Goal: Information Seeking & Learning: Check status

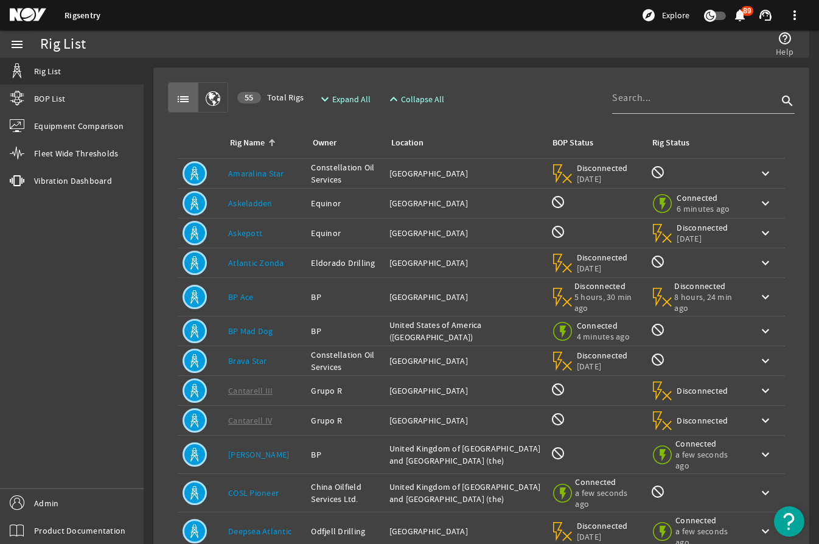
click at [262, 204] on link "Askeladden" at bounding box center [250, 203] width 44 height 11
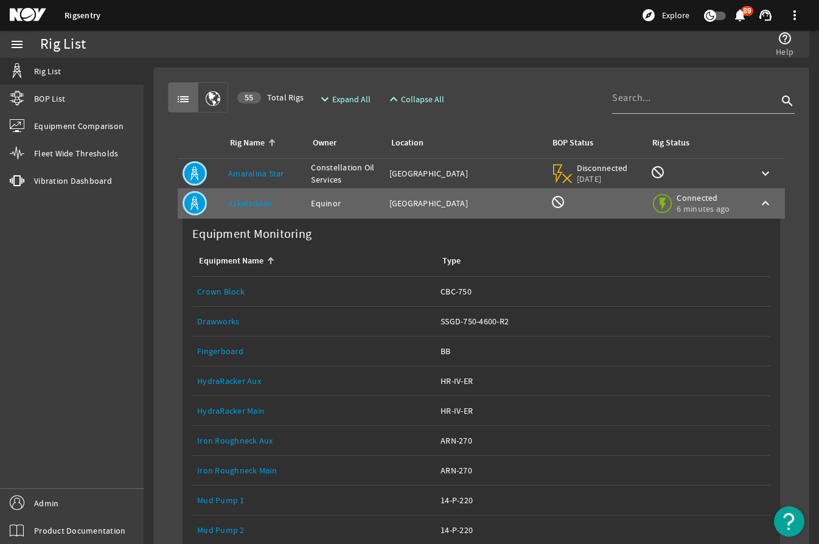
click at [221, 322] on link "Drawworks" at bounding box center [218, 321] width 42 height 11
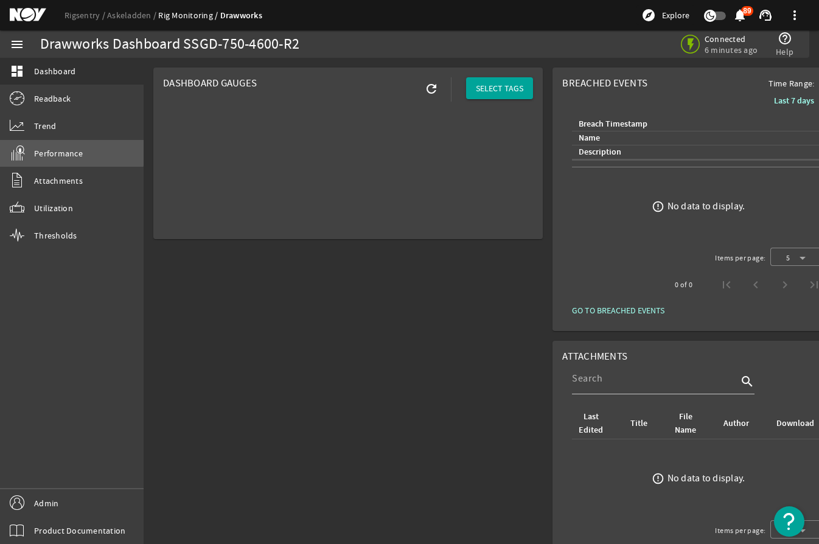
click at [71, 148] on link "Performance" at bounding box center [72, 153] width 144 height 27
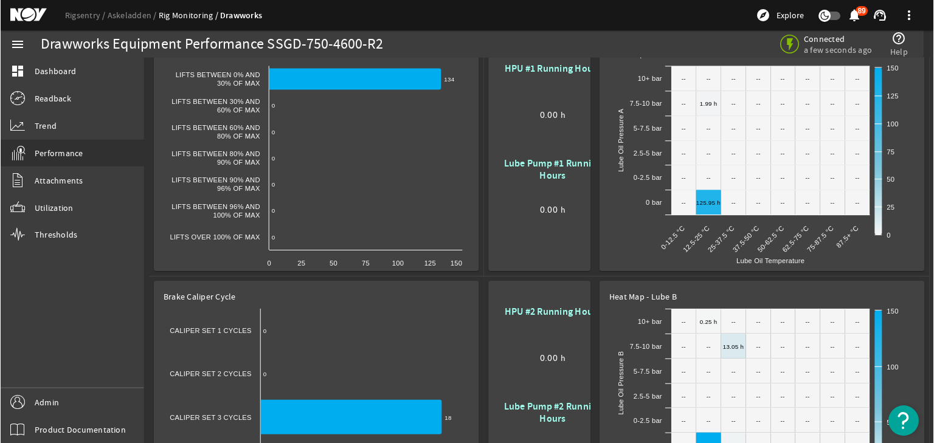
scroll to position [304, 0]
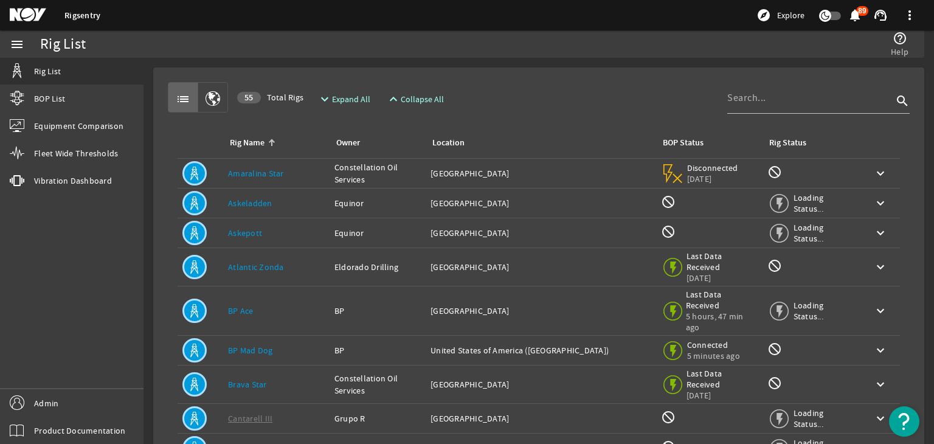
click at [249, 201] on link "Askeladden" at bounding box center [250, 203] width 44 height 11
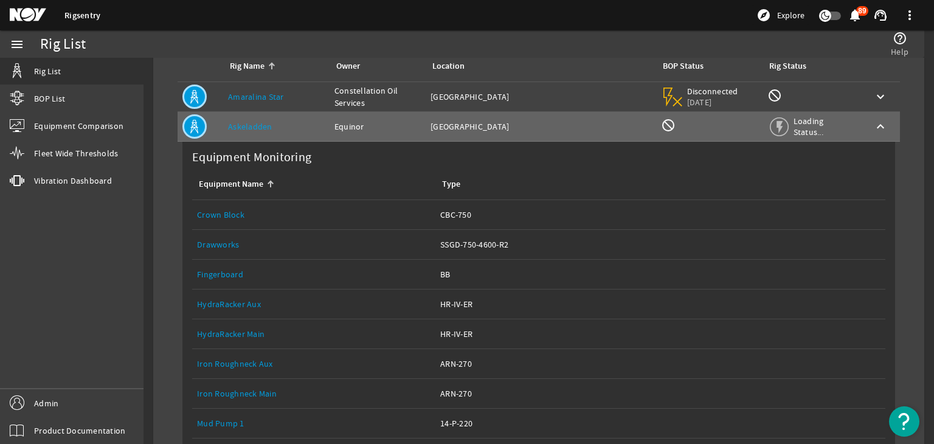
scroll to position [122, 0]
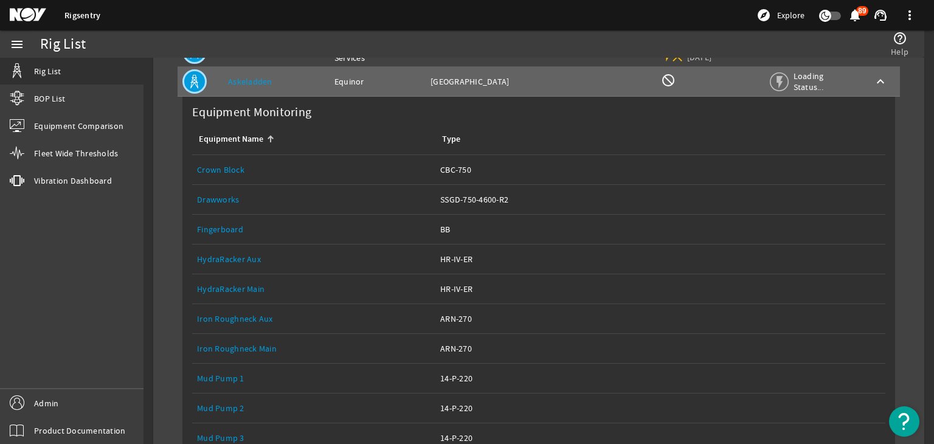
click at [214, 197] on link "Drawworks" at bounding box center [218, 199] width 42 height 11
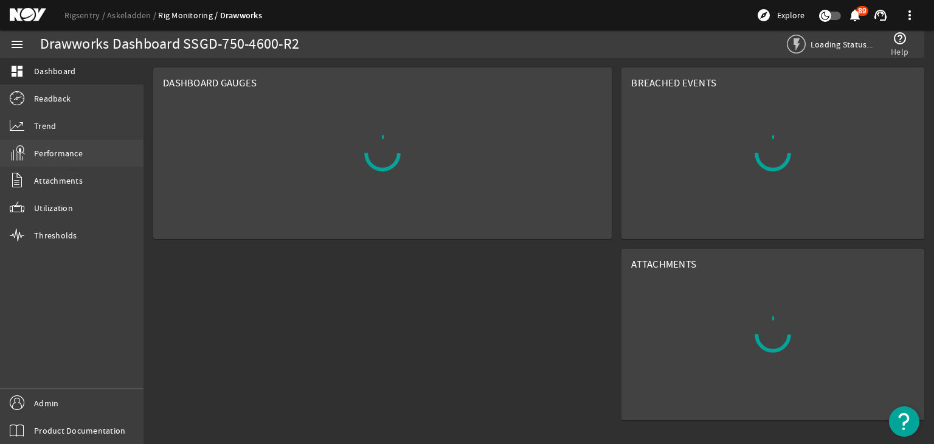
click at [77, 142] on link "Performance" at bounding box center [72, 153] width 144 height 27
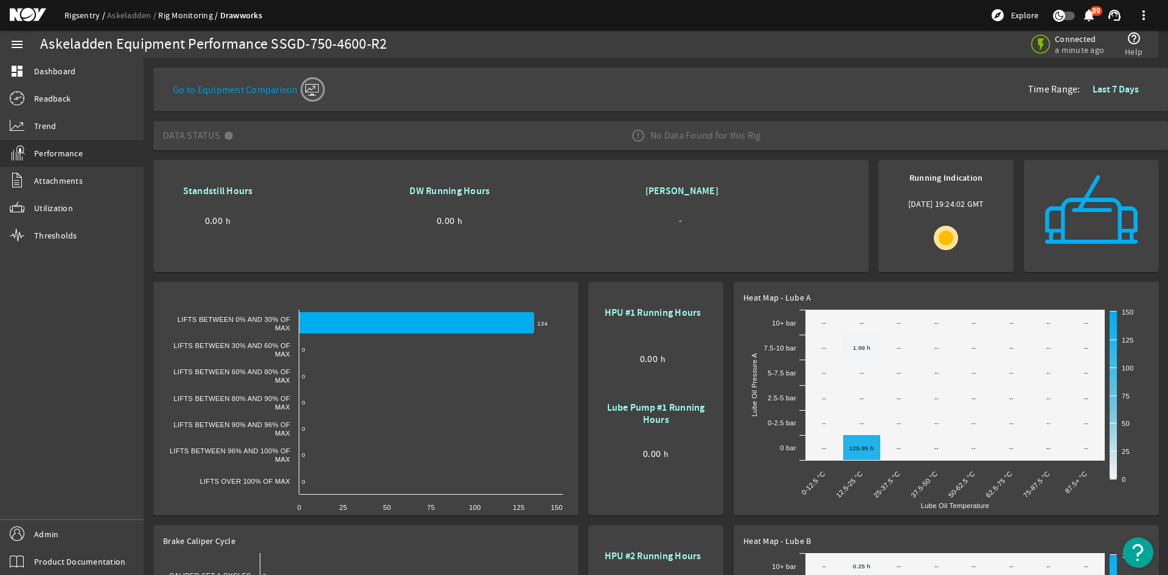
click at [89, 13] on link "Rigsentry" at bounding box center [85, 15] width 43 height 11
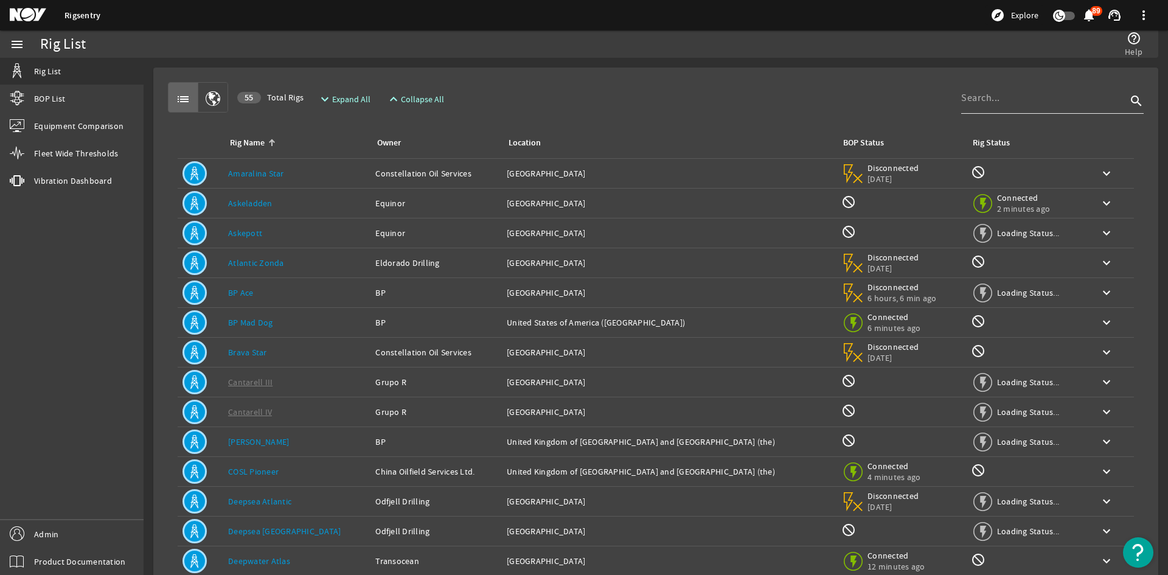
click at [924, 94] on input at bounding box center [1043, 98] width 165 height 15
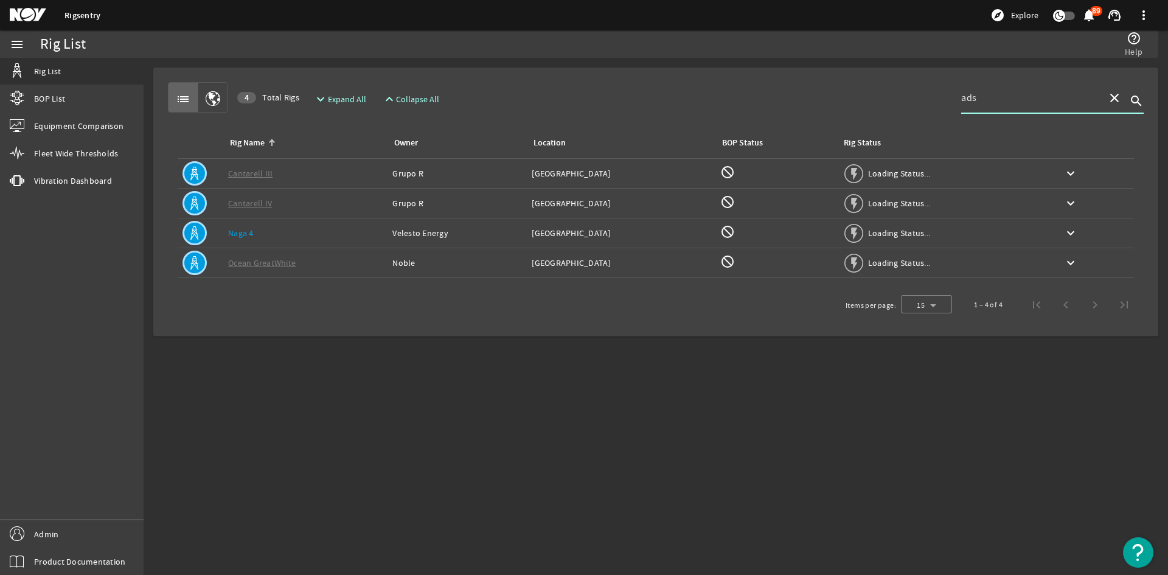
type input "ads"
click at [324, 237] on div "Rig Name: Naga 4" at bounding box center [305, 233] width 154 height 12
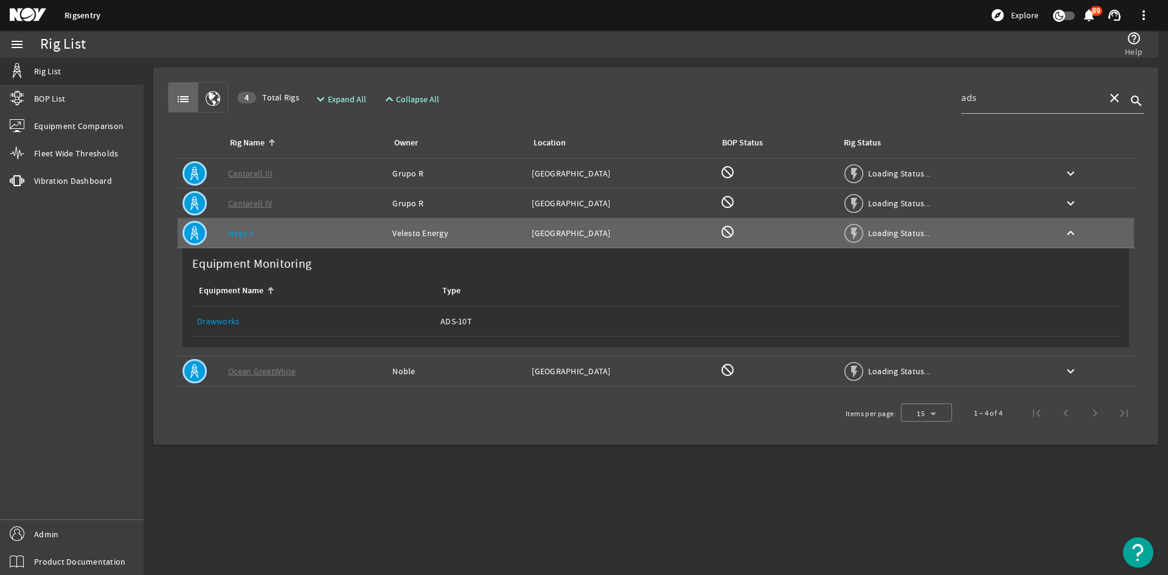
click at [330, 375] on div "Rig Name: Ocean GreatWhite" at bounding box center [305, 371] width 154 height 12
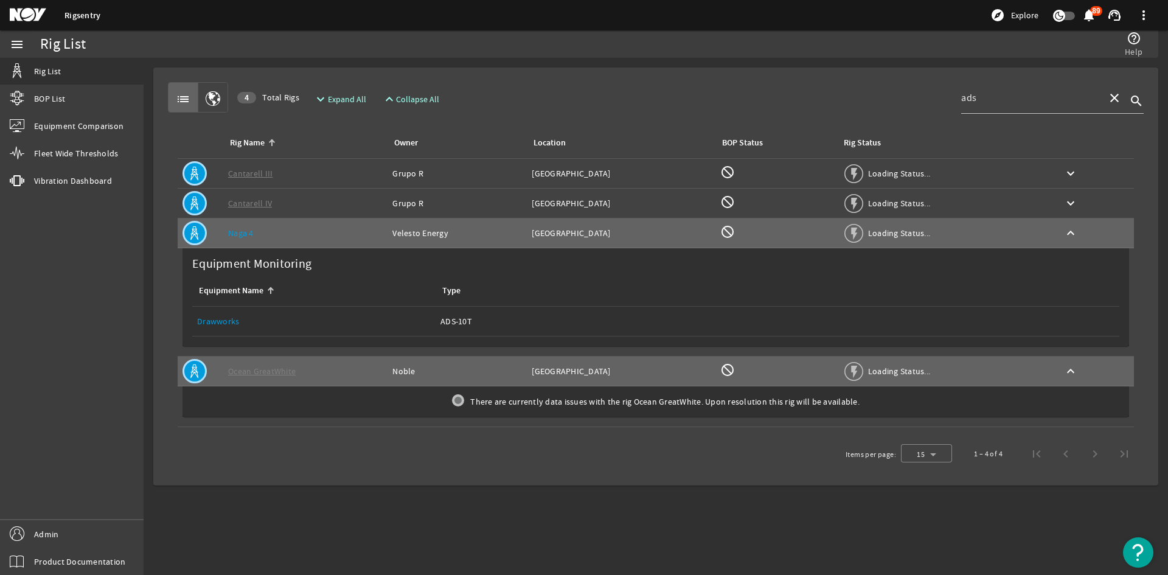
click at [304, 212] on td "Rig Name: Cantarell IV" at bounding box center [305, 204] width 164 height 30
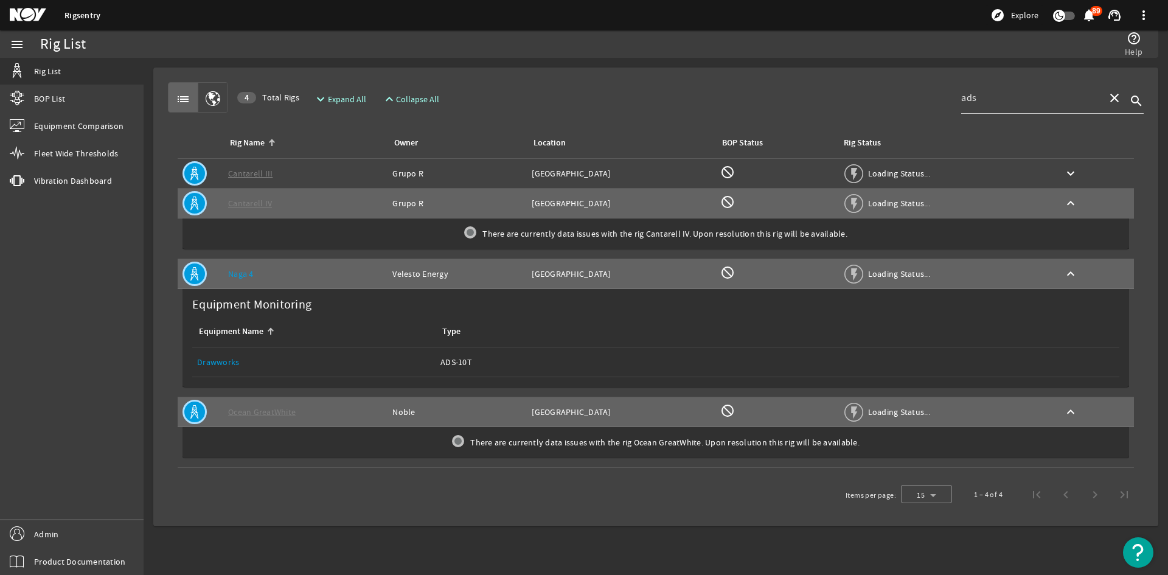
click at [324, 171] on div "Rig Name: Cantarell III" at bounding box center [305, 173] width 154 height 12
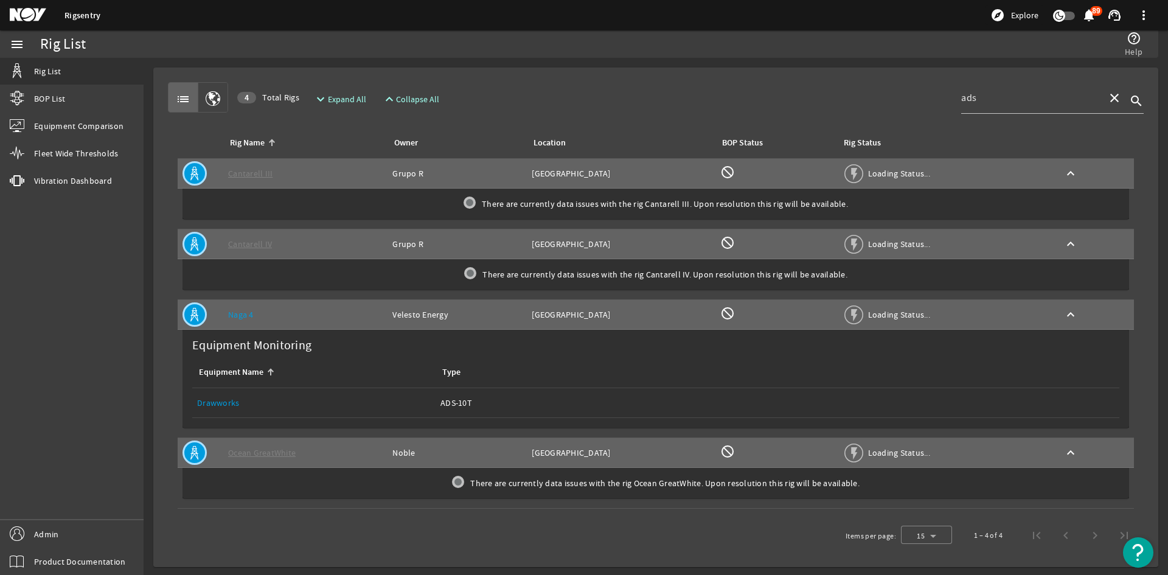
click at [203, 405] on link "Drawworks" at bounding box center [218, 402] width 42 height 11
